Goal: Task Accomplishment & Management: Manage account settings

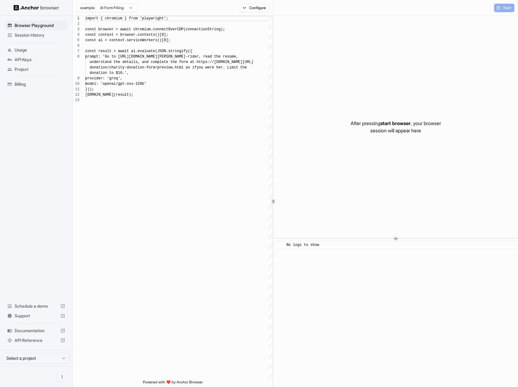
scroll to position [38, 0]
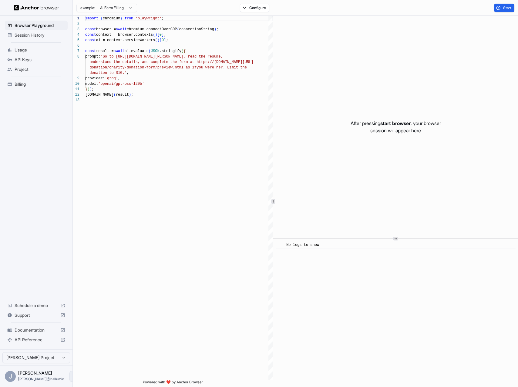
click at [72, 378] on icon "Open menu" at bounding box center [74, 376] width 5 height 5
click at [52, 221] on div at bounding box center [259, 193] width 518 height 387
click at [26, 376] on div "[PERSON_NAME] [PERSON_NAME]@hallumin..." at bounding box center [42, 377] width 49 height 12
click at [13, 378] on div "J" at bounding box center [10, 376] width 11 height 11
click at [72, 378] on icon "Open menu" at bounding box center [74, 376] width 5 height 5
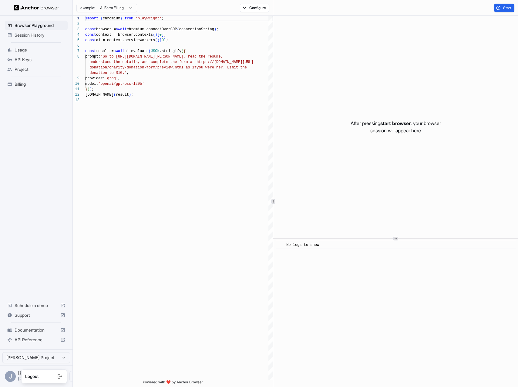
click at [55, 231] on div at bounding box center [259, 193] width 518 height 387
click at [72, 378] on icon "Open menu" at bounding box center [74, 376] width 5 height 5
click at [63, 280] on div at bounding box center [259, 193] width 518 height 387
